Goal: Task Accomplishment & Management: Manage account settings

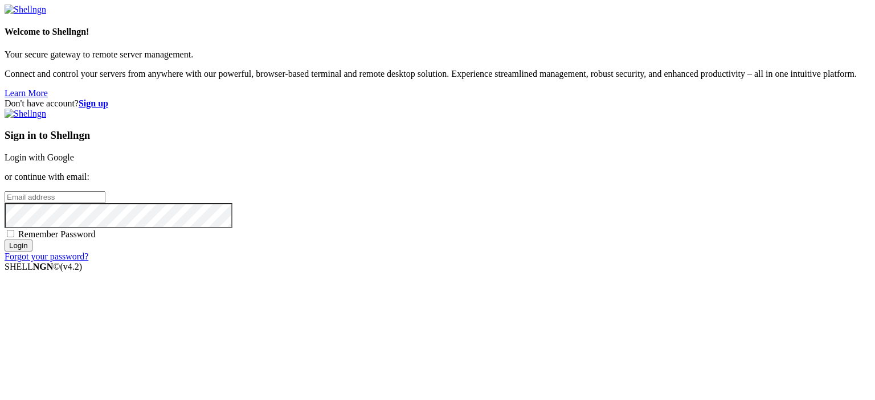
click at [74, 153] on link "Login with Google" at bounding box center [39, 158] width 69 height 10
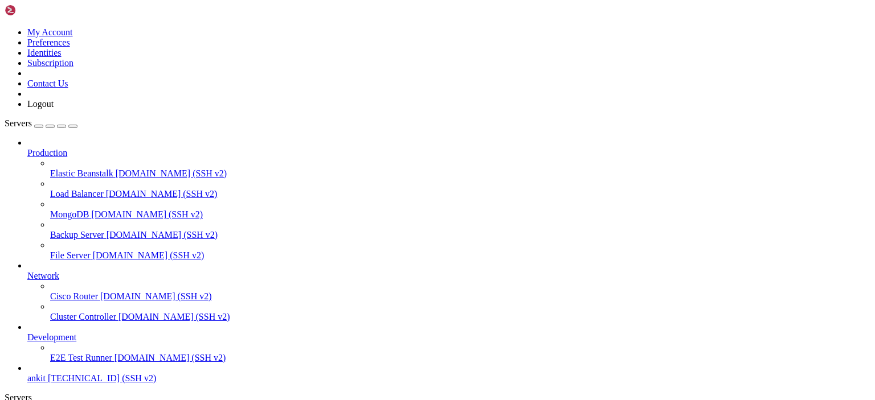
scroll to position [28, 0]
click at [46, 374] on span "ankit" at bounding box center [36, 379] width 18 height 10
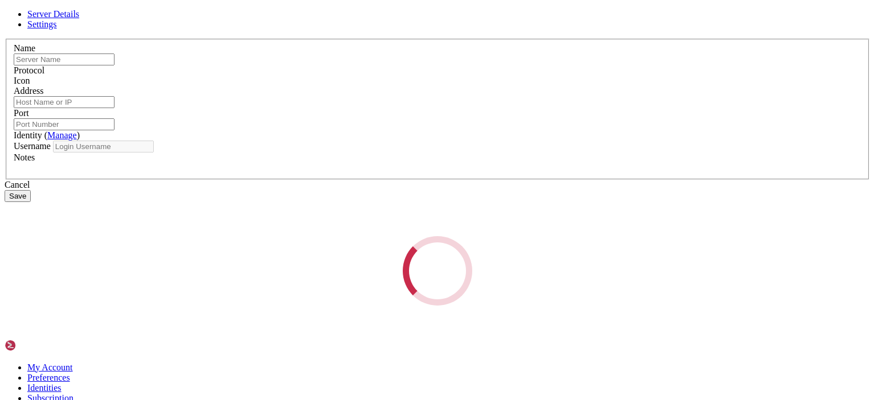
type input "ankit"
type input "[TECHNICAL_ID]"
type input "6915"
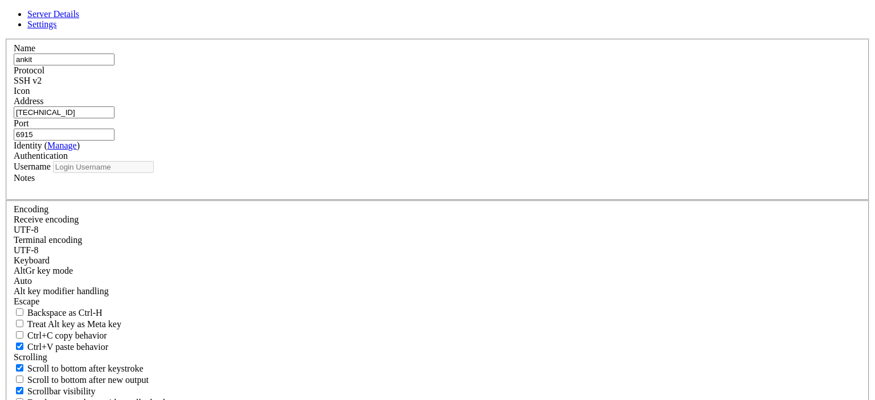
type input "ankit"
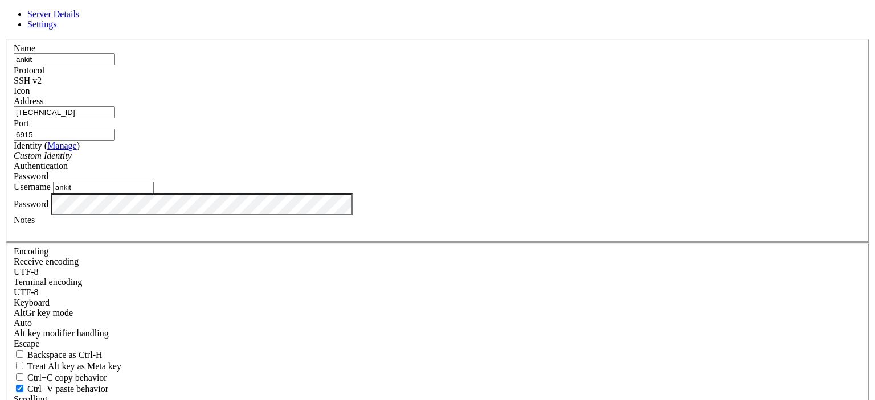
click at [460, 118] on div "Address [TECHNICAL_ID]" at bounding box center [437, 107] width 847 height 22
drag, startPoint x: 358, startPoint y: 138, endPoint x: 346, endPoint y: 138, distance: 11.4
click at [114, 118] on input "[TECHNICAL_ID]" at bounding box center [64, 113] width 101 height 12
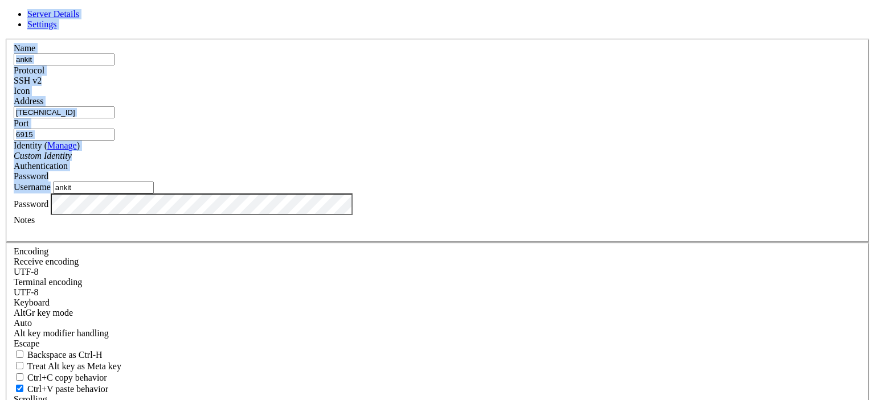
drag, startPoint x: 206, startPoint y: 38, endPoint x: 372, endPoint y: 207, distance: 237.6
click at [372, 207] on div "Server Details Settings Name ankit Protocol SSH v2 Icon" at bounding box center [438, 244] width 866 height 470
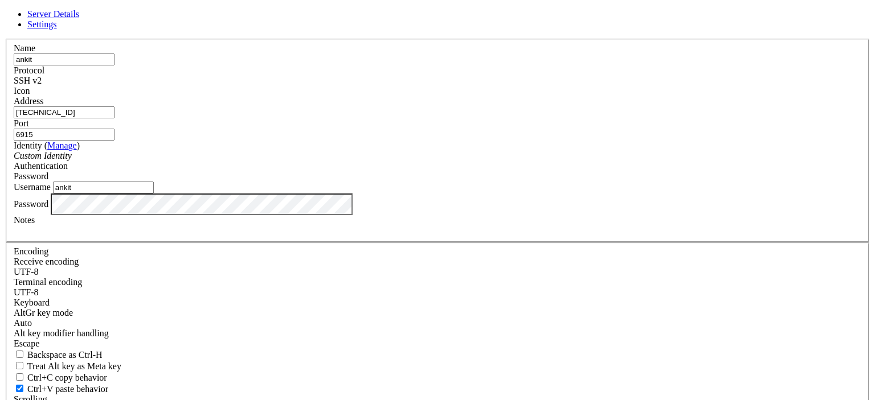
click at [372, 194] on div "Username ankit" at bounding box center [437, 188] width 847 height 12
